Goal: Check status: Check status

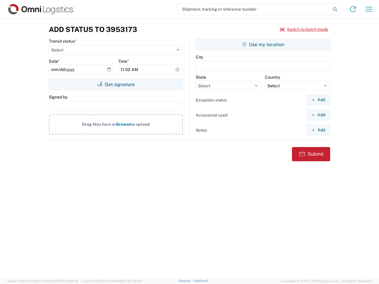
click at [254, 9] on input "search" at bounding box center [254, 9] width 153 height 11
click at [335, 9] on icon at bounding box center [335, 9] width 8 height 8
click at [353, 9] on icon at bounding box center [352, 8] width 9 height 9
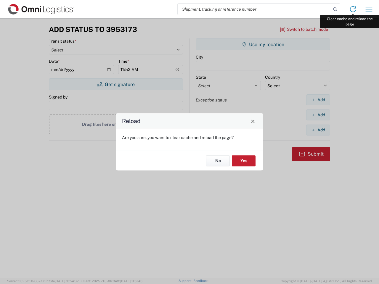
click at [369, 9] on div "Reload Are you sure, you want to clear cache and reload the page? No Yes" at bounding box center [189, 142] width 379 height 284
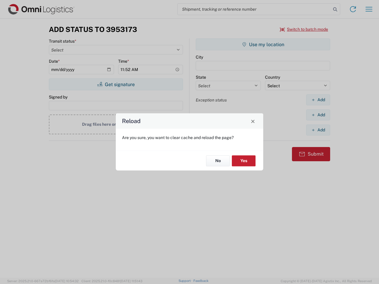
click at [304, 29] on div "Reload Are you sure, you want to clear cache and reload the page? No Yes" at bounding box center [189, 142] width 379 height 284
click at [116, 84] on div "Reload Are you sure, you want to clear cache and reload the page? No Yes" at bounding box center [189, 142] width 379 height 284
click at [263, 44] on div "Reload Are you sure, you want to clear cache and reload the page? No Yes" at bounding box center [189, 142] width 379 height 284
click at [318, 100] on div "Reload Are you sure, you want to clear cache and reload the page? No Yes" at bounding box center [189, 142] width 379 height 284
click at [318, 115] on div "Reload Are you sure, you want to clear cache and reload the page? No Yes" at bounding box center [189, 142] width 379 height 284
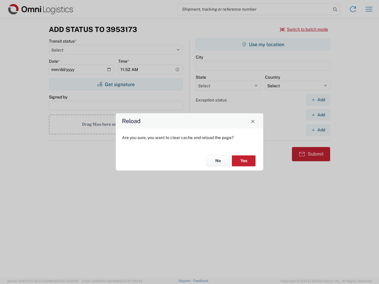
click at [318, 130] on div "Reload Are you sure, you want to clear cache and reload the page? No Yes" at bounding box center [189, 142] width 379 height 284
